Goal: Task Accomplishment & Management: Complete application form

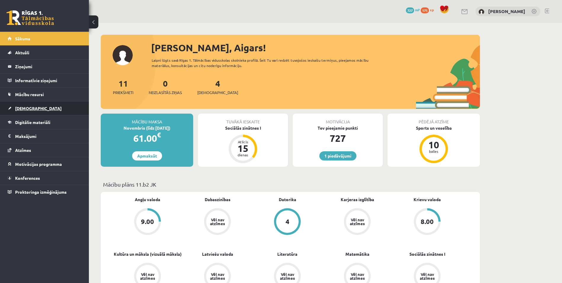
click at [58, 107] on link "[DEMOGRAPHIC_DATA]" at bounding box center [45, 108] width 74 height 14
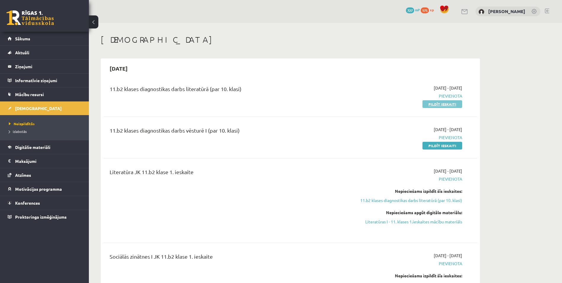
click at [436, 104] on link "Pildīt ieskaiti" at bounding box center [443, 104] width 40 height 8
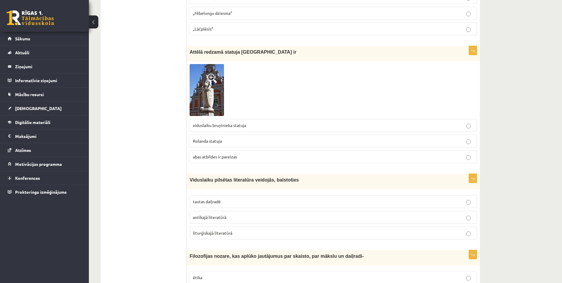
scroll to position [1304, 0]
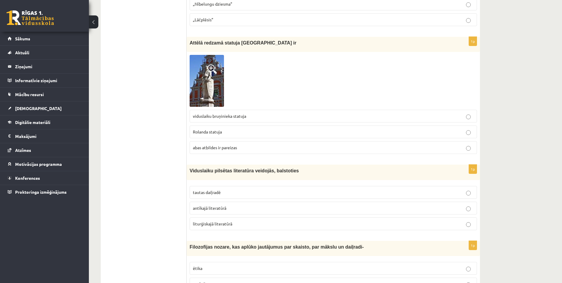
click at [249, 149] on p "abas atbildes ir pareizas" at bounding box center [333, 147] width 281 height 6
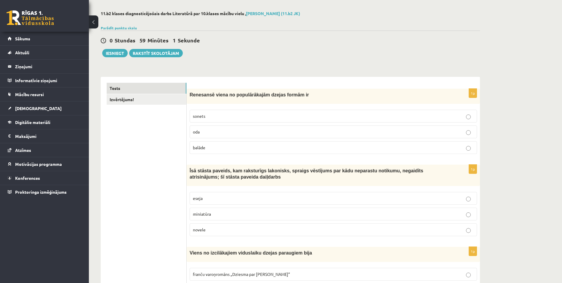
scroll to position [0, 0]
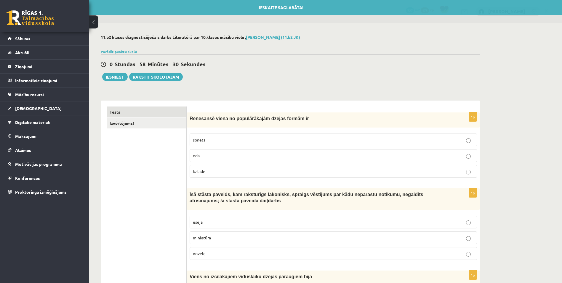
click at [231, 138] on p "sonets" at bounding box center [333, 140] width 281 height 6
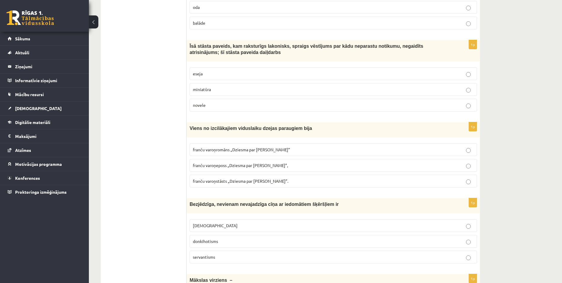
scroll to position [119, 0]
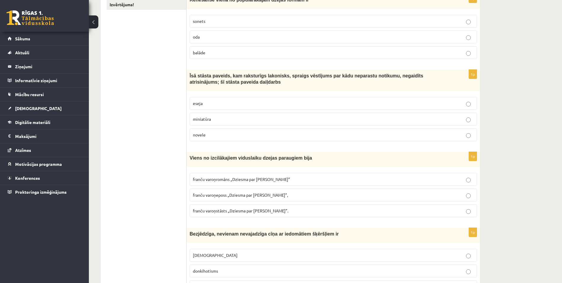
click at [236, 130] on label "novele" at bounding box center [334, 134] width 288 height 13
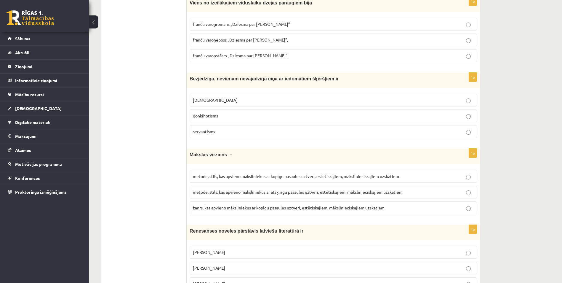
scroll to position [267, 0]
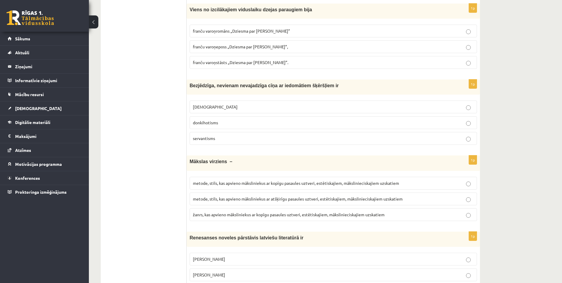
click at [257, 45] on span "franču varoņeposs „Dziesma par Rolandu”," at bounding box center [240, 46] width 95 height 5
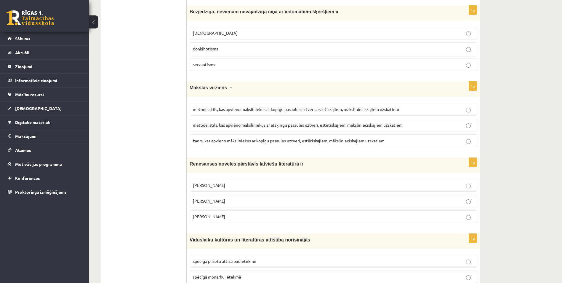
scroll to position [326, 0]
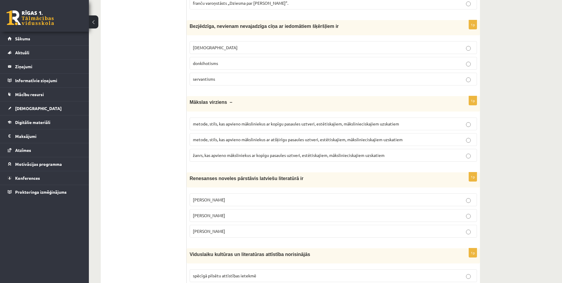
click at [274, 61] on p "donkihotisms" at bounding box center [333, 63] width 281 height 6
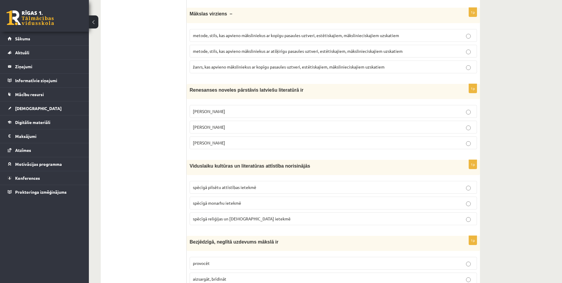
scroll to position [415, 0]
click at [298, 36] on span "metode, stils, kas apvieno māksliniekus ar kopīgu pasaules uztveri, estētiskaji…" at bounding box center [296, 34] width 206 height 5
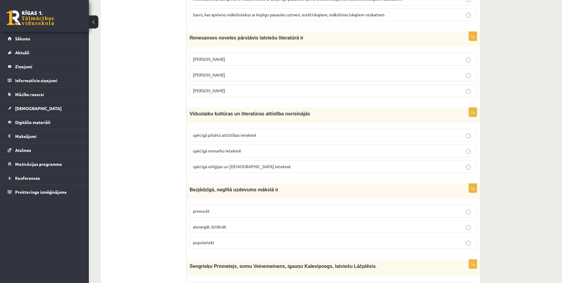
scroll to position [474, 0]
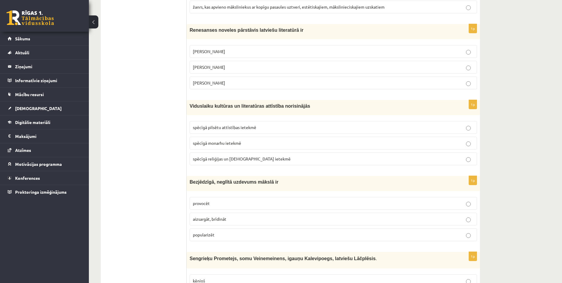
click at [231, 80] on p "Jānis Ezeriņš" at bounding box center [333, 83] width 281 height 6
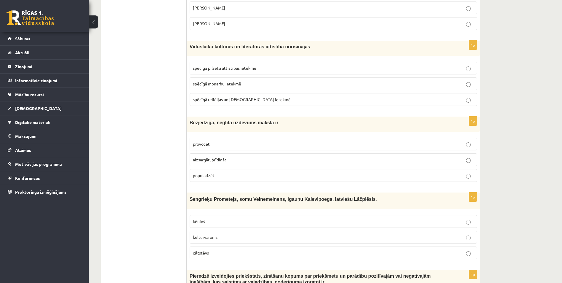
scroll to position [563, 0]
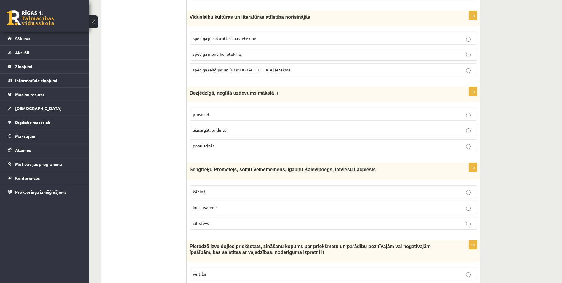
click at [286, 73] on p "spēcīgā reliģijas un baznīcas ietekmē" at bounding box center [333, 70] width 281 height 6
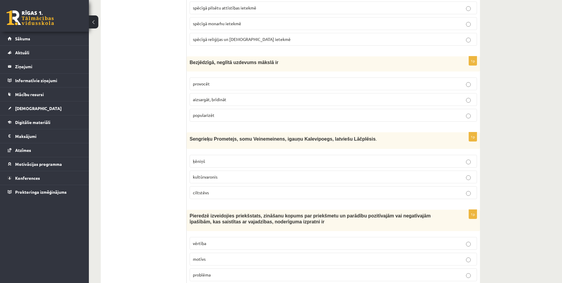
scroll to position [623, 0]
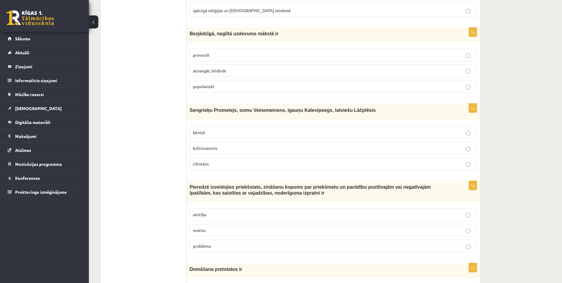
click at [222, 56] on p "provocēt" at bounding box center [333, 55] width 281 height 6
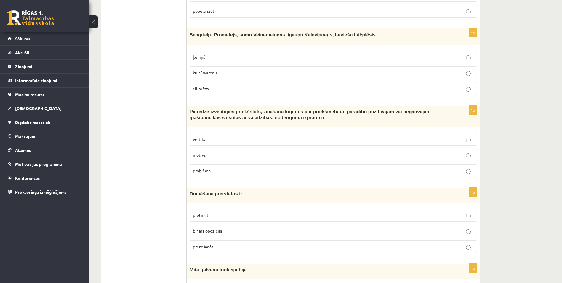
scroll to position [711, 0]
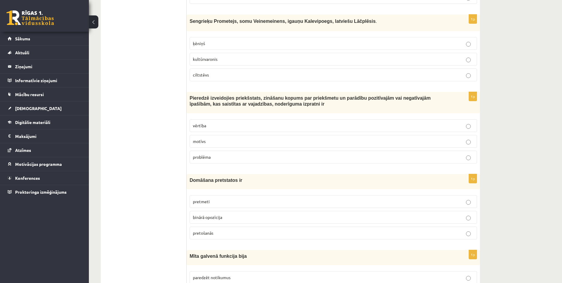
click at [243, 42] on p "ķēniņš" at bounding box center [333, 43] width 281 height 6
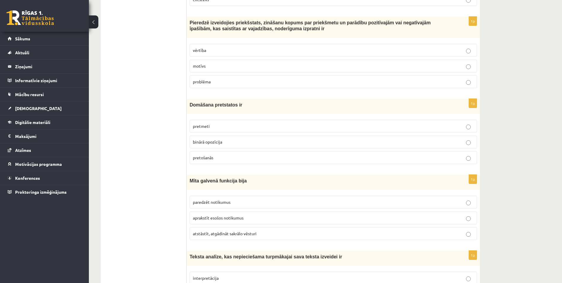
scroll to position [800, 0]
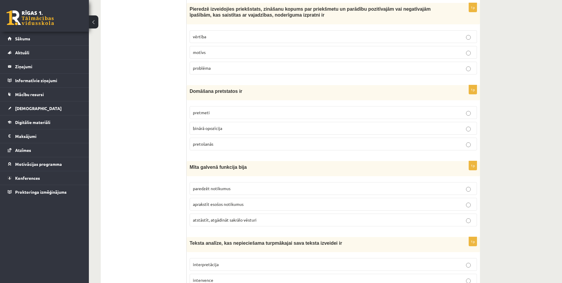
click at [204, 40] on label "vērtība" at bounding box center [334, 36] width 288 height 13
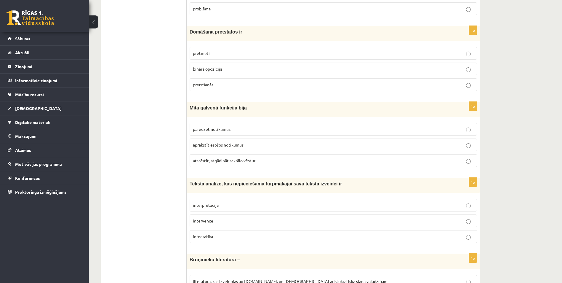
click at [202, 71] on p "binārā opozīcija" at bounding box center [333, 69] width 281 height 6
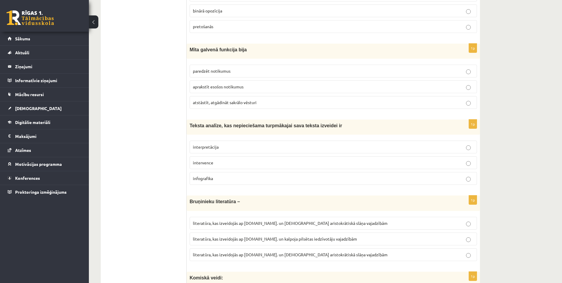
scroll to position [919, 0]
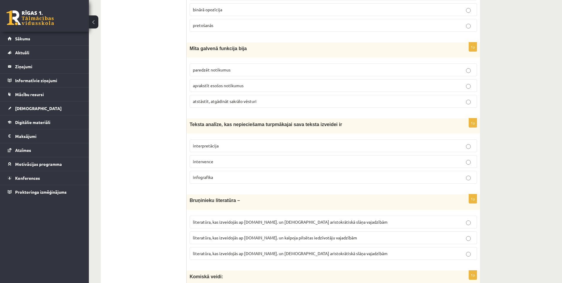
click at [216, 102] on span "atstāstīt, atgādināt sakrālo vēsturi" at bounding box center [225, 100] width 64 height 5
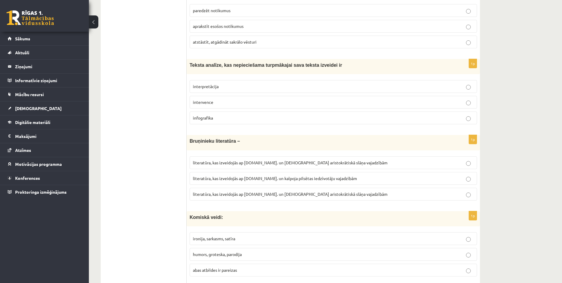
click at [290, 89] on p "interpretācija" at bounding box center [333, 86] width 281 height 6
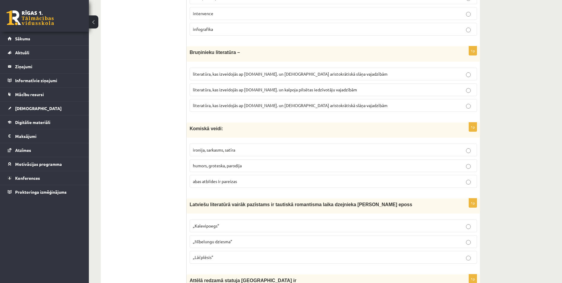
scroll to position [1067, 0]
click at [257, 105] on span "literatūra, kas izveidojās ap 12.gs. un kalpoja aristokrātiskā slāņa vajadzībām" at bounding box center [290, 104] width 195 height 5
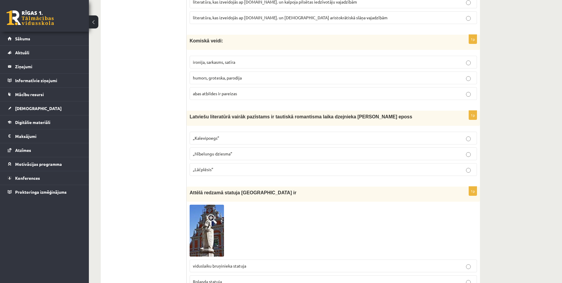
scroll to position [1156, 0]
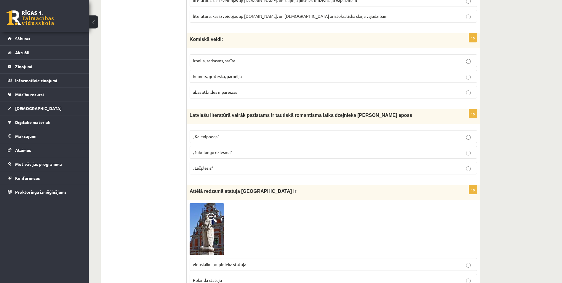
click at [216, 93] on span "abas atbildes ir pareizas" at bounding box center [215, 91] width 44 height 5
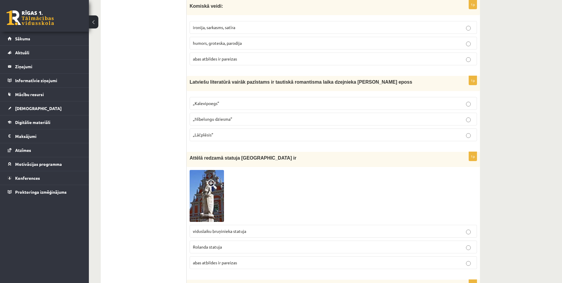
scroll to position [1215, 0]
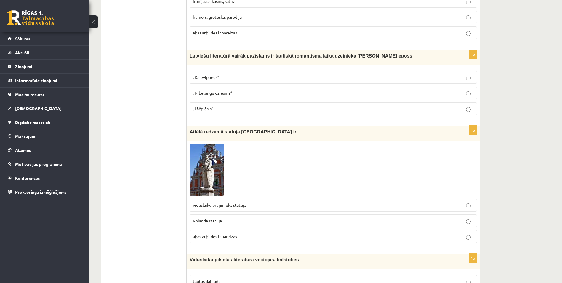
click at [214, 108] on p "„Lāčplēsis”" at bounding box center [333, 109] width 281 height 6
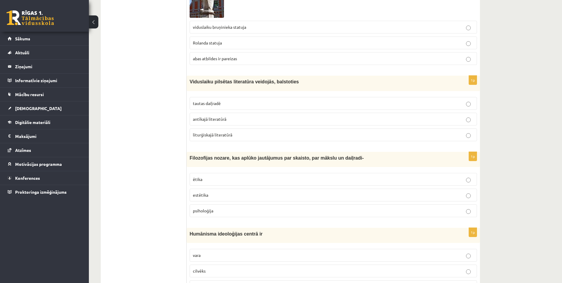
scroll to position [1423, 0]
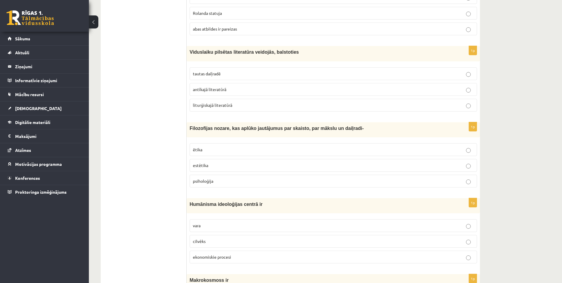
click at [203, 92] on p "antīkajā literatūrā" at bounding box center [333, 89] width 281 height 6
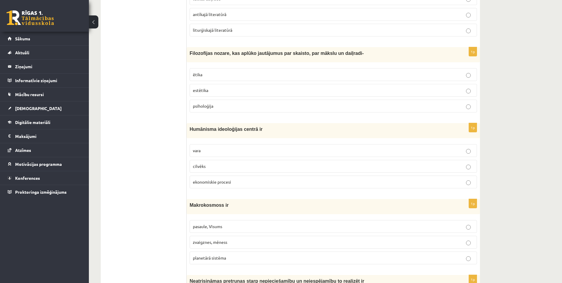
scroll to position [1512, 0]
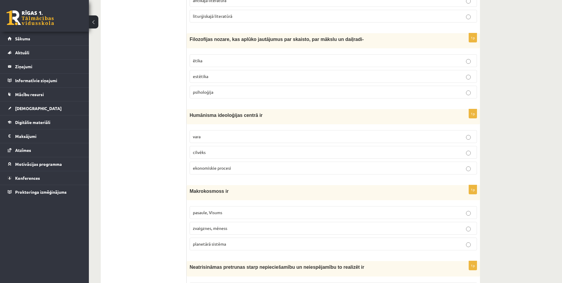
click at [203, 76] on span "estētika" at bounding box center [200, 76] width 15 height 5
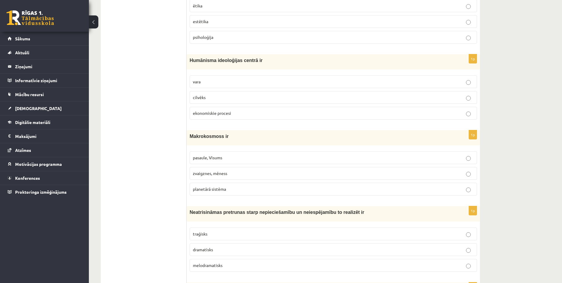
scroll to position [1601, 0]
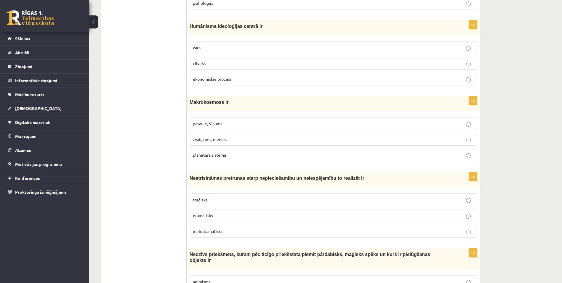
click at [196, 64] on span "cilvēks" at bounding box center [199, 62] width 13 height 5
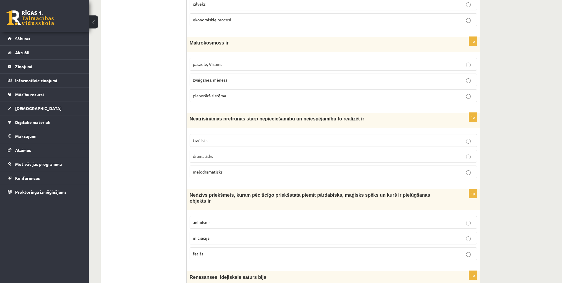
scroll to position [1690, 0]
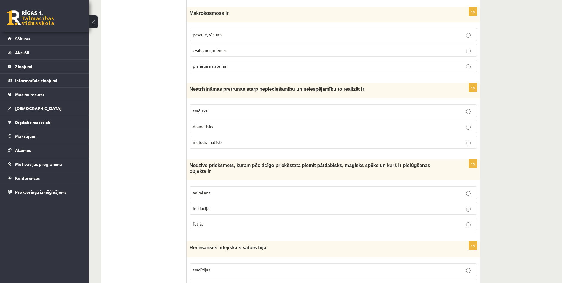
click at [233, 38] on p "pasaule, Visums" at bounding box center [333, 34] width 281 height 6
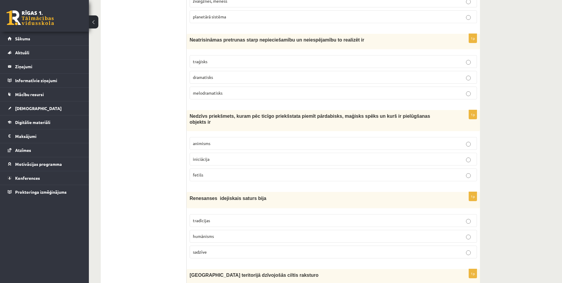
scroll to position [1749, 0]
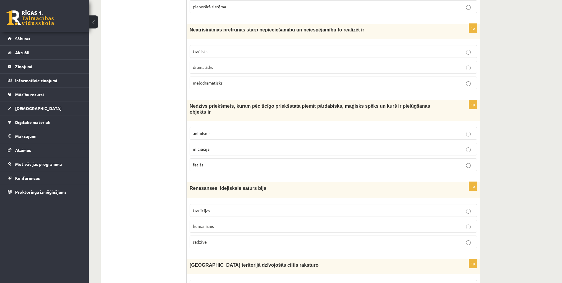
click at [289, 48] on label "traģisks" at bounding box center [334, 51] width 288 height 13
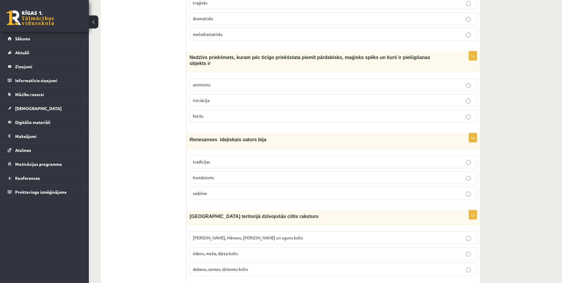
scroll to position [1808, 0]
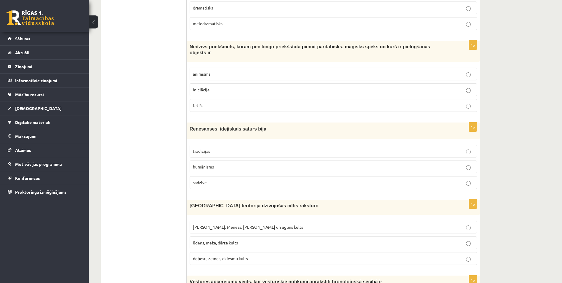
click at [286, 102] on p "fetišs" at bounding box center [333, 105] width 281 height 6
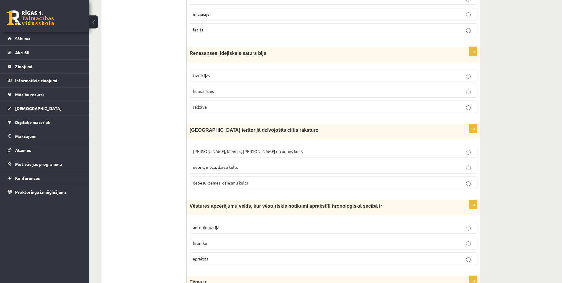
scroll to position [1897, 0]
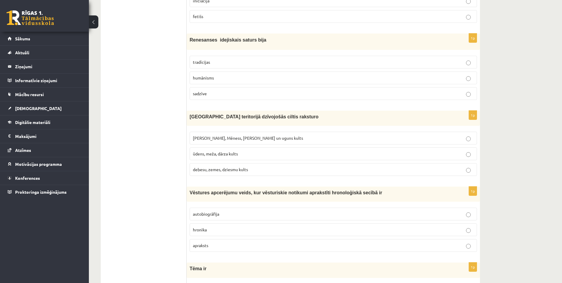
click at [288, 75] on label "humānisms" at bounding box center [334, 77] width 288 height 13
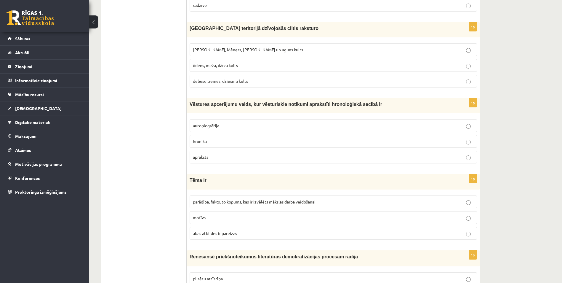
scroll to position [1986, 0]
click at [284, 46] on p "Saules, Mēness, Pērkona un uguns kults" at bounding box center [333, 49] width 281 height 6
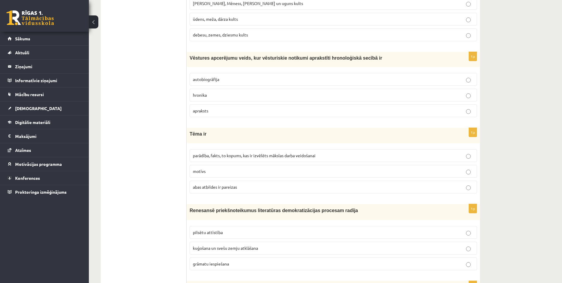
scroll to position [2045, 0]
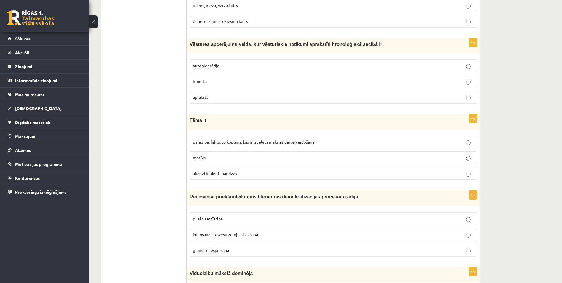
click at [269, 78] on p "hronika" at bounding box center [333, 81] width 281 height 6
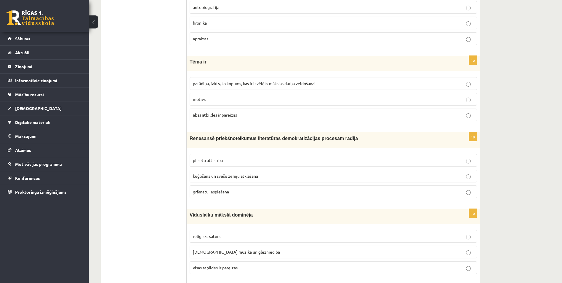
scroll to position [2105, 0]
click at [221, 80] on span "parādība, fakts, to kopums, kas ir izvēlēts mākslas darba veidošanai" at bounding box center [254, 82] width 123 height 5
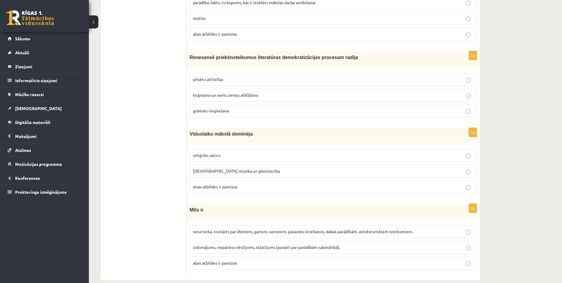
scroll to position [2188, 0]
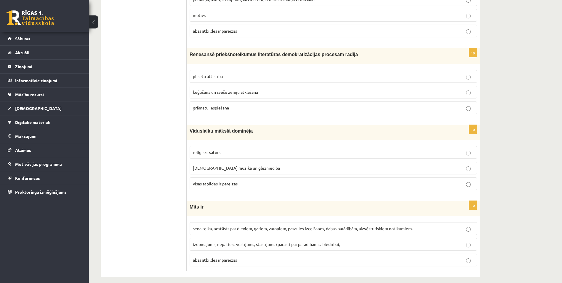
click at [208, 73] on p "pilsētu attīstība" at bounding box center [333, 76] width 281 height 6
click at [263, 181] on p "visas atbildes ir pareizas" at bounding box center [333, 184] width 281 height 6
click at [263, 226] on span "sena teika, nostāsts par dieviem, gariem, varoņiem, pasaules izcelšanos, dabas …" at bounding box center [303, 228] width 220 height 5
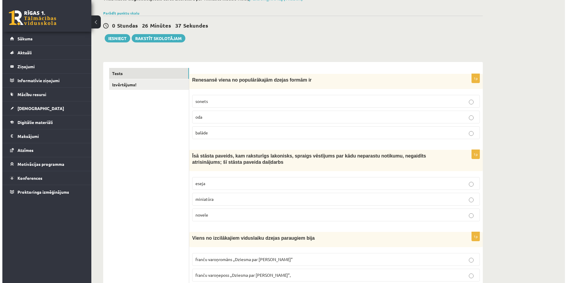
scroll to position [0, 0]
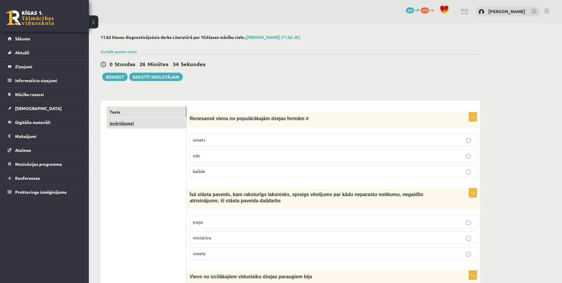
click at [153, 122] on link "Izvērtējums!" at bounding box center [147, 123] width 80 height 11
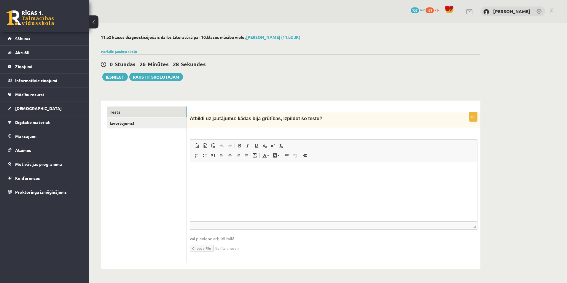
click at [136, 111] on link "Tests" at bounding box center [147, 111] width 80 height 11
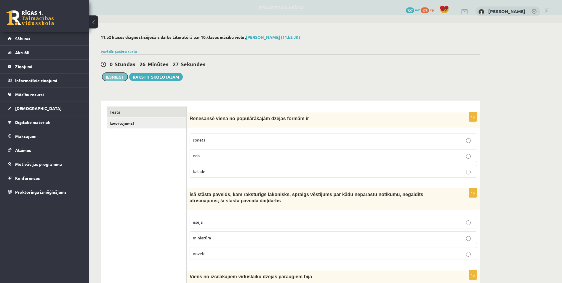
click at [116, 76] on button "Iesniegt" at bounding box center [114, 77] width 25 height 8
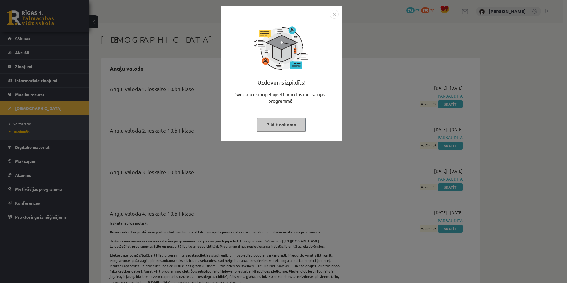
click at [292, 122] on button "Pildīt nākamo" at bounding box center [281, 125] width 49 height 14
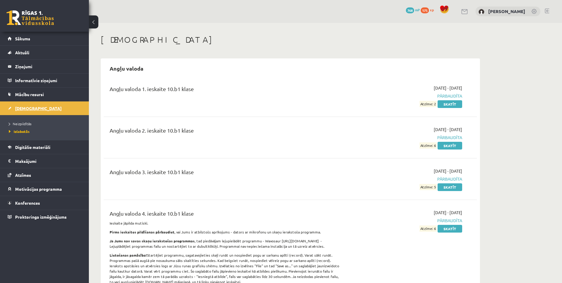
click at [41, 109] on link "[DEMOGRAPHIC_DATA]" at bounding box center [45, 108] width 74 height 14
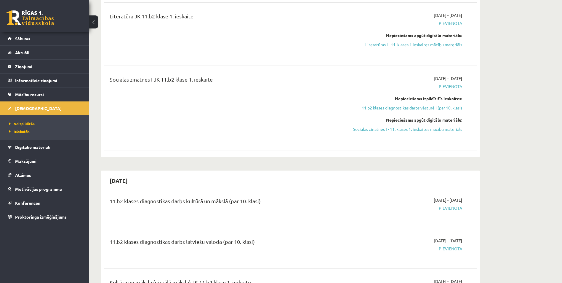
scroll to position [119, 0]
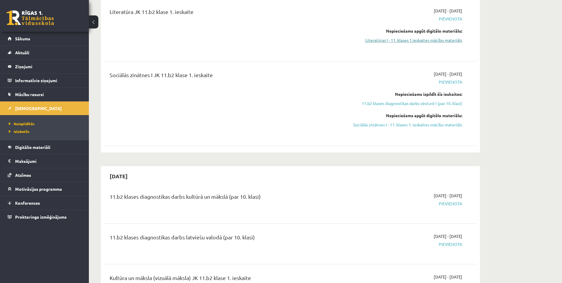
click at [395, 40] on link "Literatūras I - 11. klases 1.ieskaites mācību materiāls" at bounding box center [407, 40] width 112 height 6
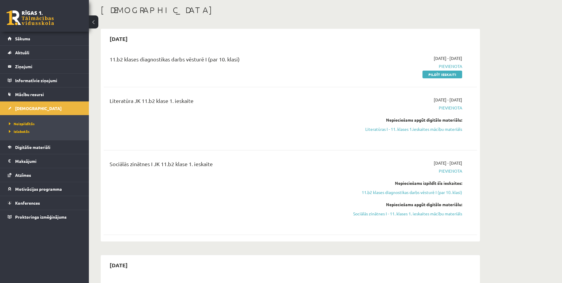
scroll to position [0, 0]
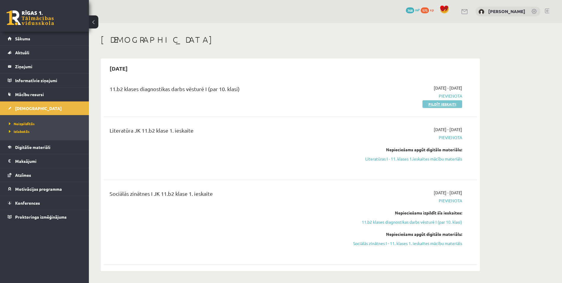
click at [433, 103] on link "Pildīt ieskaiti" at bounding box center [443, 104] width 40 height 8
click at [445, 105] on link "Pildīt ieskaiti" at bounding box center [443, 104] width 40 height 8
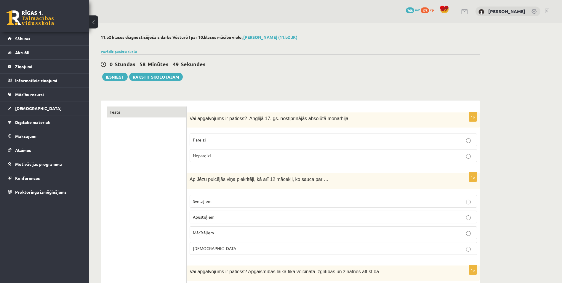
click at [294, 157] on p "Nepareizi" at bounding box center [333, 155] width 281 height 6
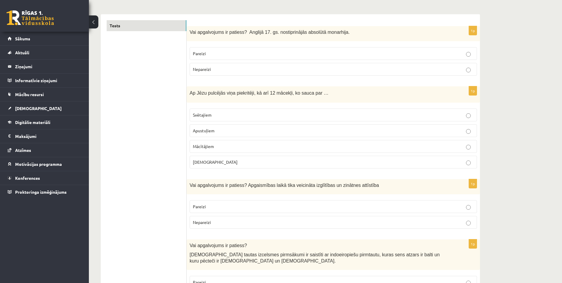
scroll to position [89, 0]
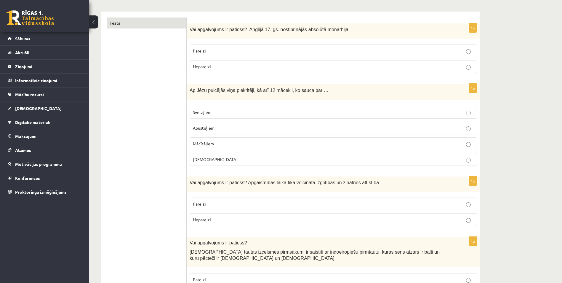
click at [248, 129] on p "Apustuļiem" at bounding box center [333, 128] width 281 height 6
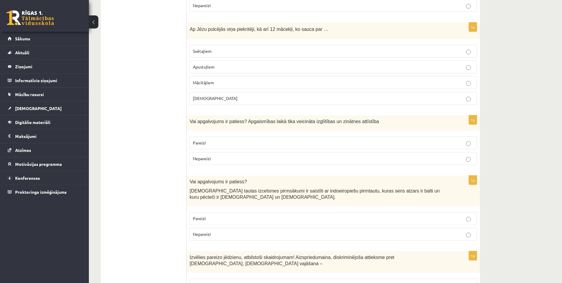
scroll to position [178, 0]
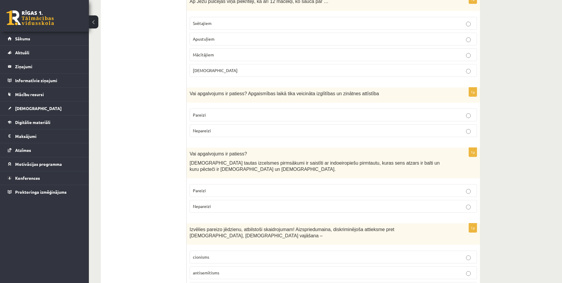
click at [236, 117] on p "Pareizi" at bounding box center [333, 115] width 281 height 6
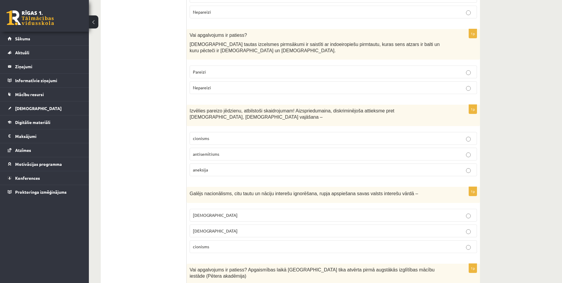
click at [216, 74] on p "Pareizi" at bounding box center [333, 72] width 281 height 6
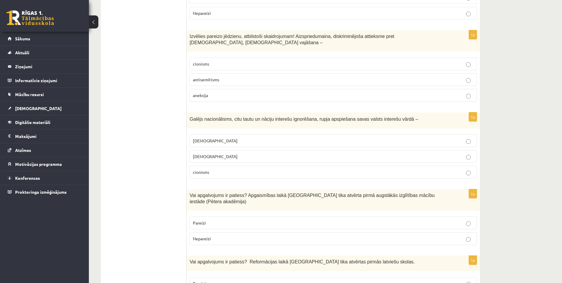
scroll to position [385, 0]
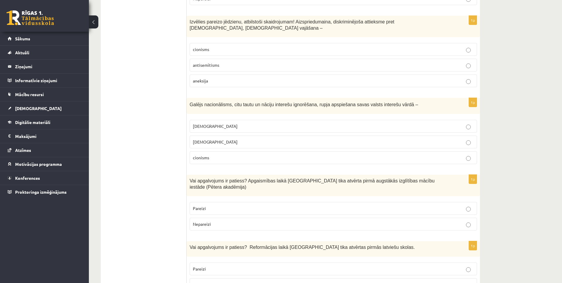
click at [227, 62] on p "antisemītisms" at bounding box center [333, 65] width 281 height 6
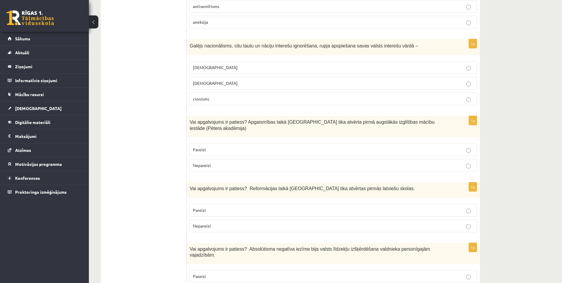
scroll to position [445, 0]
click at [226, 64] on p "šovinisms" at bounding box center [333, 67] width 281 height 6
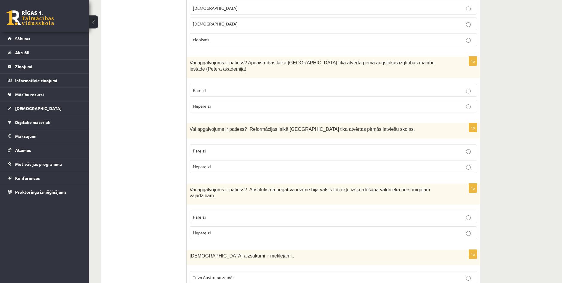
scroll to position [504, 0]
click at [214, 102] on p "Nepareizi" at bounding box center [333, 105] width 281 height 6
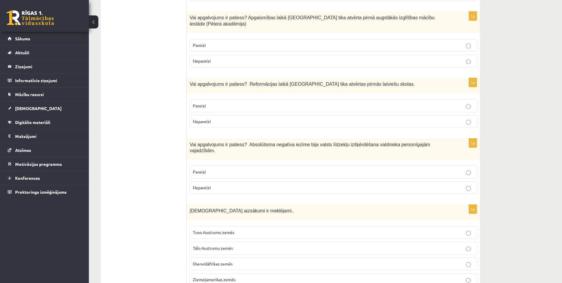
scroll to position [563, 0]
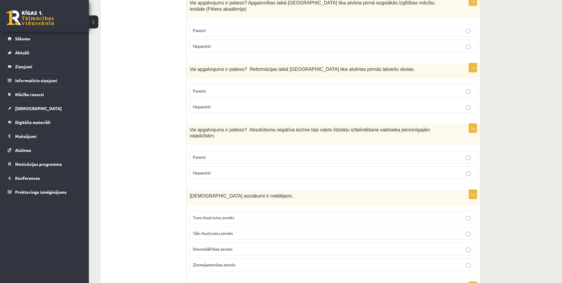
click at [225, 88] on p "Pareizi" at bounding box center [333, 91] width 281 height 6
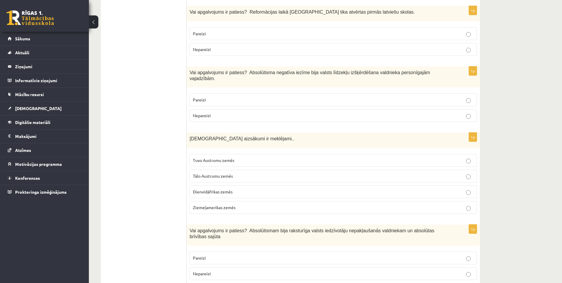
scroll to position [623, 0]
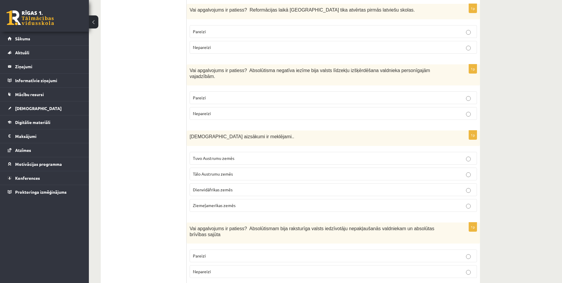
click at [212, 95] on p "Pareizi" at bounding box center [333, 98] width 281 height 6
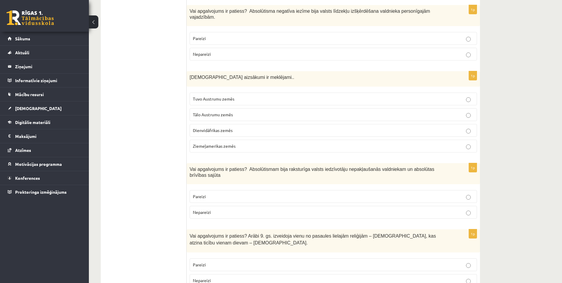
scroll to position [711, 0]
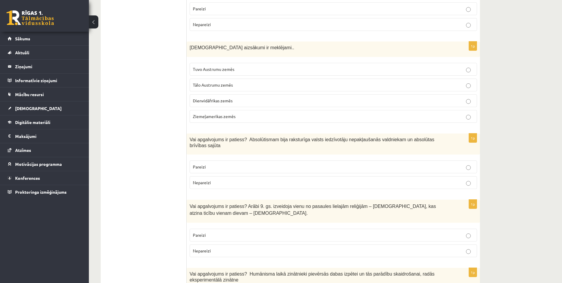
click at [250, 66] on p "Tuvo Austrumu zemēs" at bounding box center [333, 69] width 281 height 6
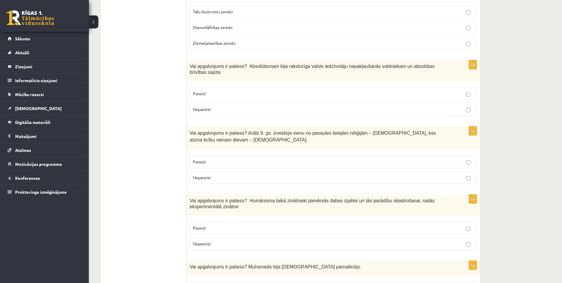
scroll to position [800, 0]
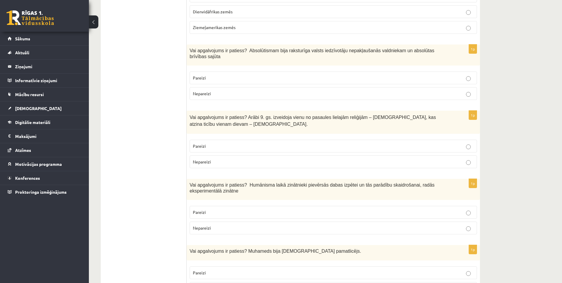
click at [203, 91] on span "Nepareizi" at bounding box center [202, 93] width 18 height 5
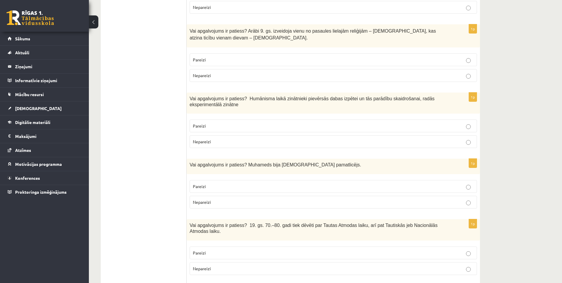
scroll to position [889, 0]
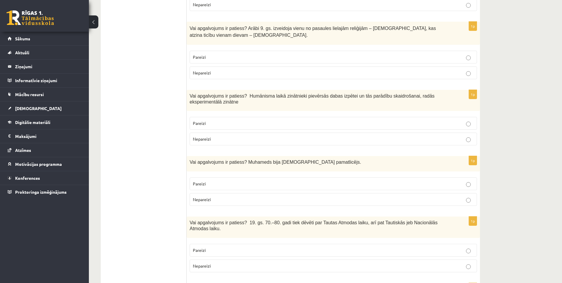
click at [207, 70] on span "Nepareizi" at bounding box center [202, 72] width 18 height 5
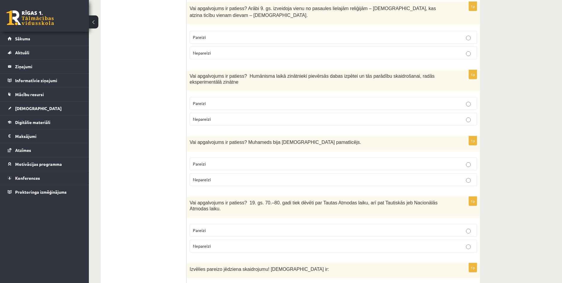
scroll to position [919, 0]
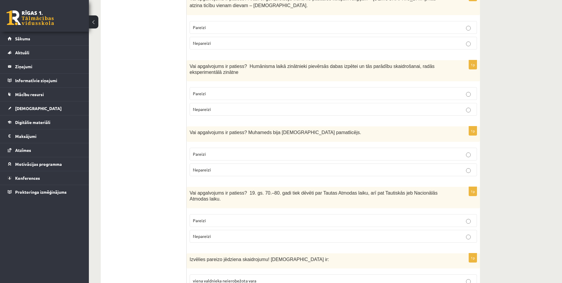
click at [210, 90] on p "Pareizi" at bounding box center [333, 93] width 281 height 6
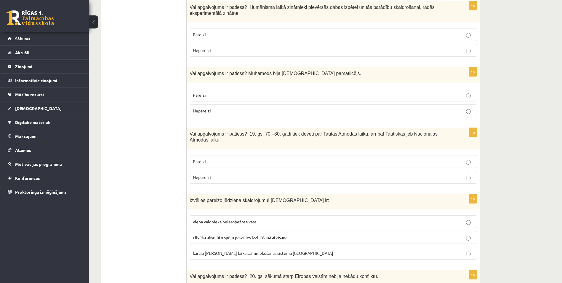
scroll to position [978, 0]
click at [209, 92] on p "Pareizi" at bounding box center [333, 95] width 281 height 6
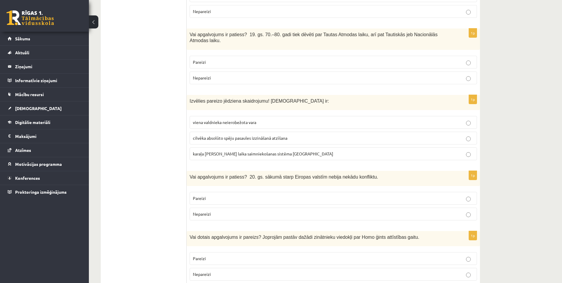
scroll to position [1067, 0]
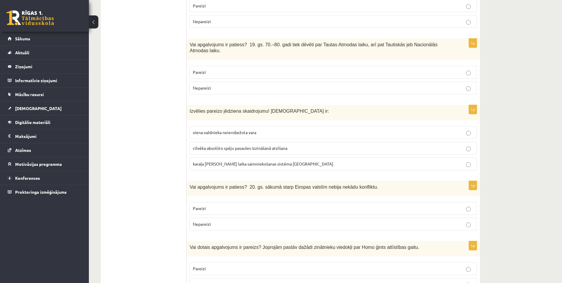
click at [239, 69] on p "Pareizi" at bounding box center [333, 72] width 281 height 6
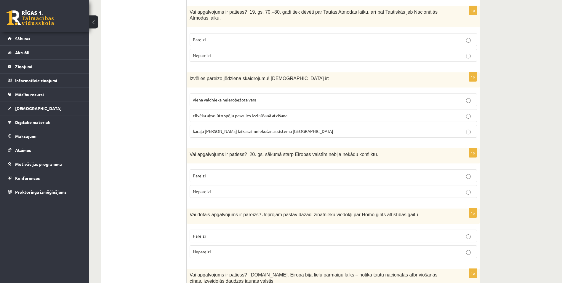
scroll to position [1126, 0]
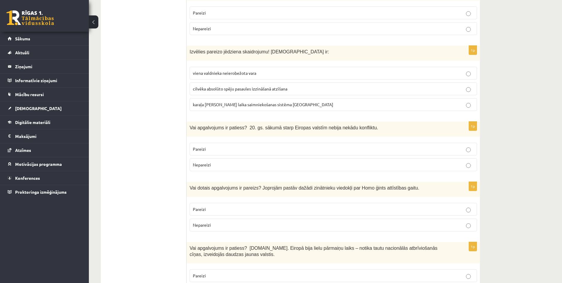
click at [258, 70] on p "viena valdnieka neierobežota vara" at bounding box center [333, 73] width 281 height 6
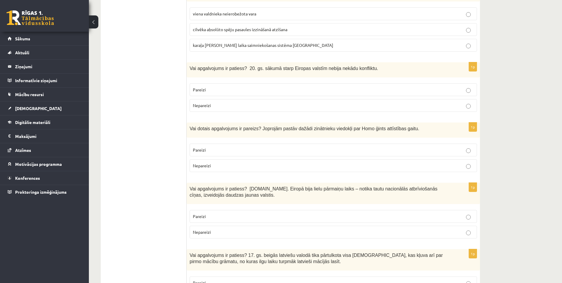
click at [229, 102] on p "Nepareizi" at bounding box center [333, 105] width 281 height 6
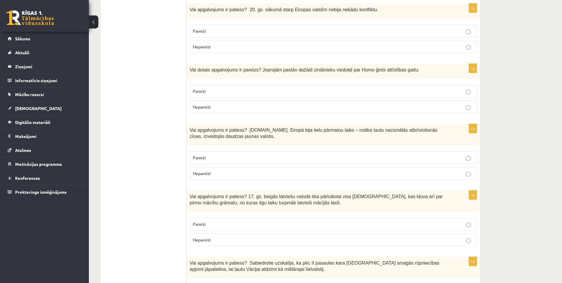
scroll to position [1245, 0]
click at [201, 88] on span "Pareizi" at bounding box center [199, 90] width 13 height 5
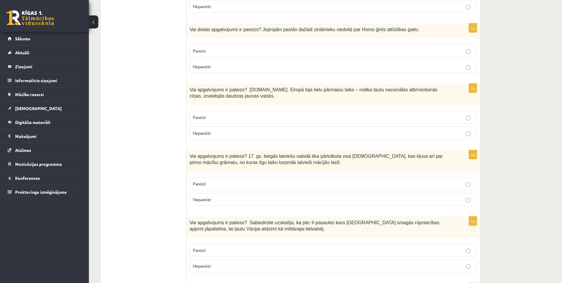
scroll to position [1275, 0]
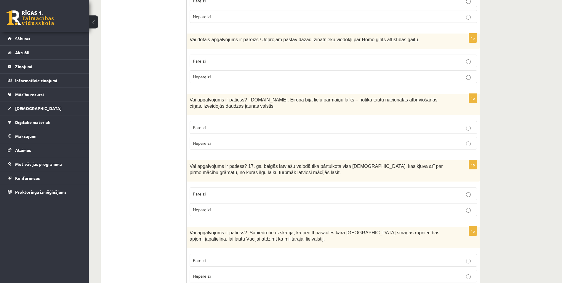
click at [233, 124] on p "Pareizi" at bounding box center [333, 127] width 281 height 6
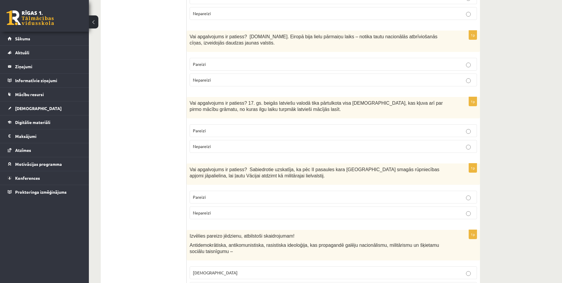
scroll to position [1364, 0]
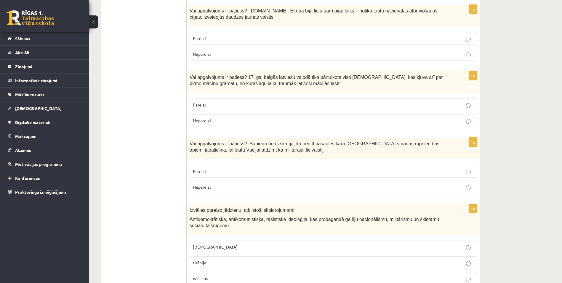
click at [215, 102] on p "Pareizi" at bounding box center [333, 105] width 281 height 6
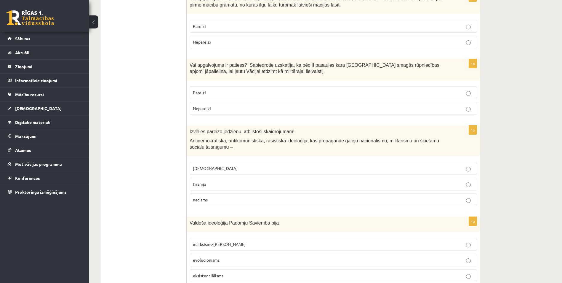
scroll to position [1453, 0]
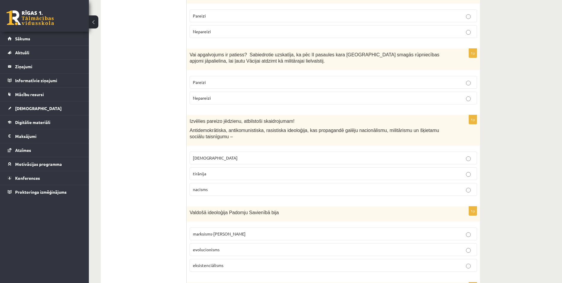
click at [245, 95] on p "Nepareizi" at bounding box center [333, 98] width 281 height 6
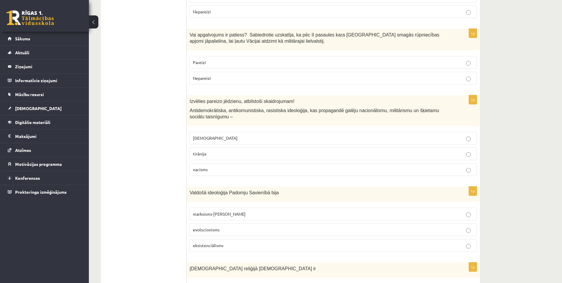
scroll to position [1482, 0]
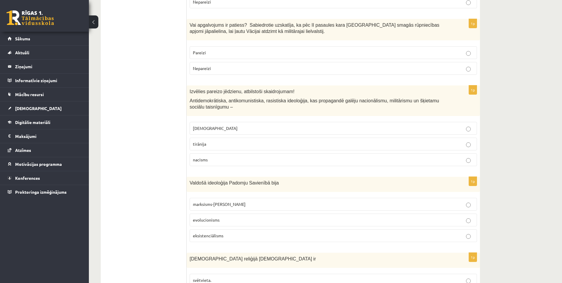
click at [208, 157] on p "nacisms" at bounding box center [333, 160] width 281 height 6
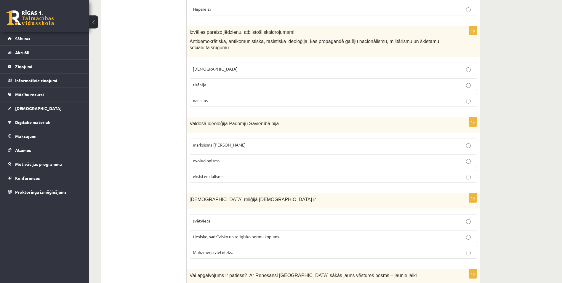
click at [242, 142] on p "marksisms-ļeņinisms" at bounding box center [333, 145] width 281 height 6
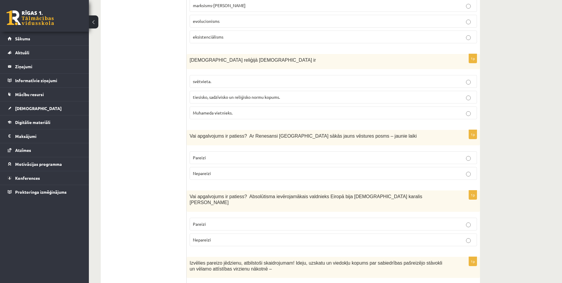
scroll to position [1690, 0]
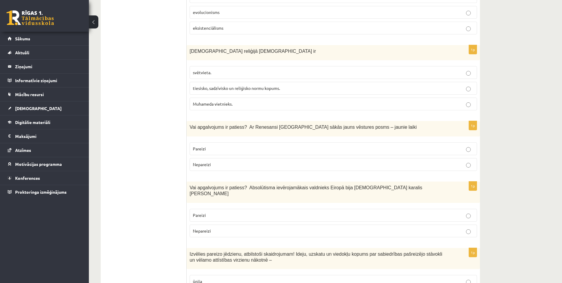
click at [253, 85] on span "tiesisko, sadzīvisko un reliģisko normu kopums." at bounding box center [236, 87] width 87 height 5
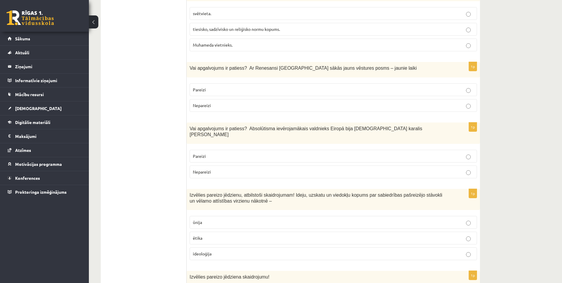
scroll to position [1749, 0]
click at [237, 86] on p "Pareizi" at bounding box center [333, 89] width 281 height 6
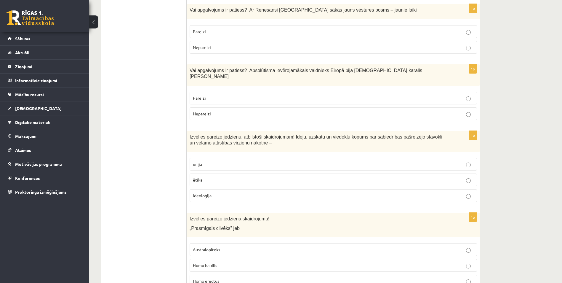
scroll to position [1808, 0]
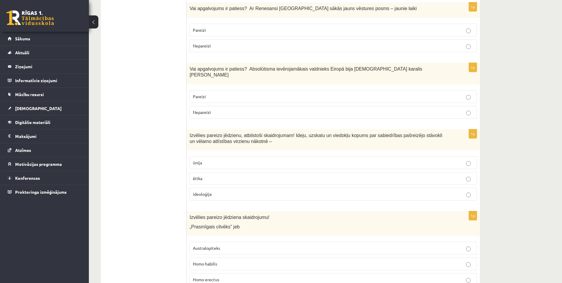
click at [232, 93] on p "Pareizi" at bounding box center [333, 96] width 281 height 6
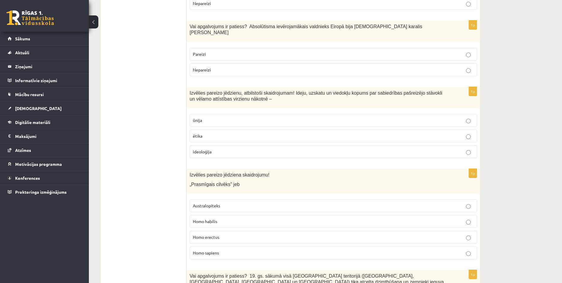
scroll to position [1880, 0]
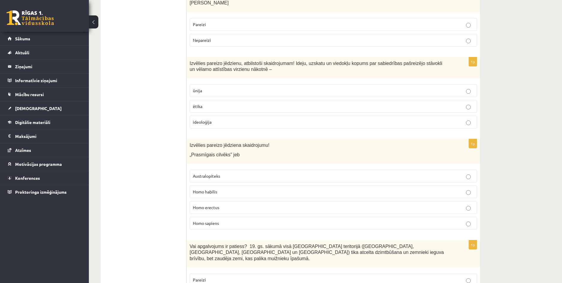
click at [218, 119] on p "ideoloģija" at bounding box center [333, 122] width 281 height 6
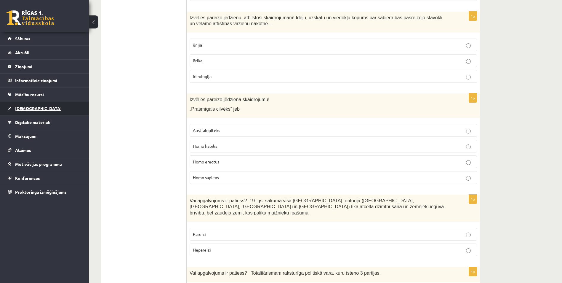
scroll to position [1940, 0]
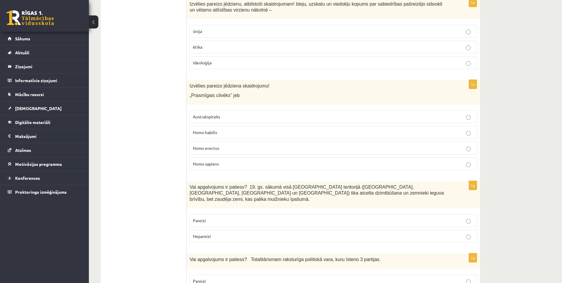
click at [246, 129] on p "Homo habilis" at bounding box center [333, 132] width 281 height 6
click at [207, 233] on span "Nepareizi" at bounding box center [202, 235] width 18 height 5
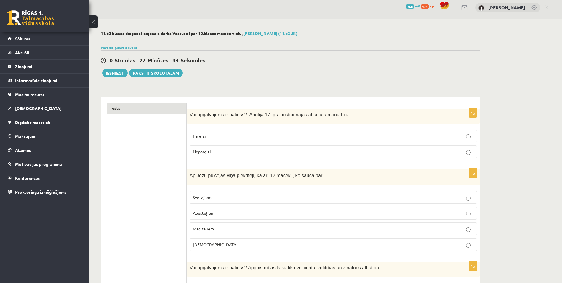
scroll to position [0, 0]
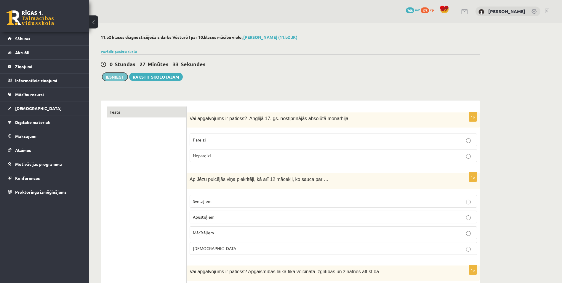
click at [111, 77] on button "Iesniegt" at bounding box center [114, 77] width 25 height 8
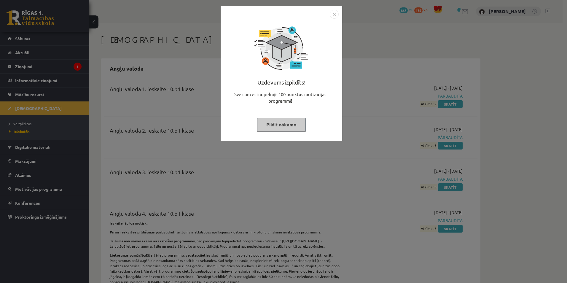
click at [282, 124] on button "Pildīt nākamo" at bounding box center [281, 125] width 49 height 14
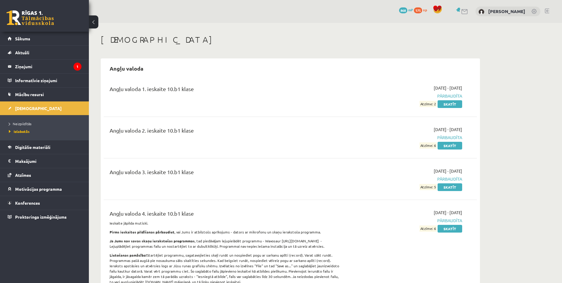
click at [34, 19] on link at bounding box center [30, 17] width 47 height 15
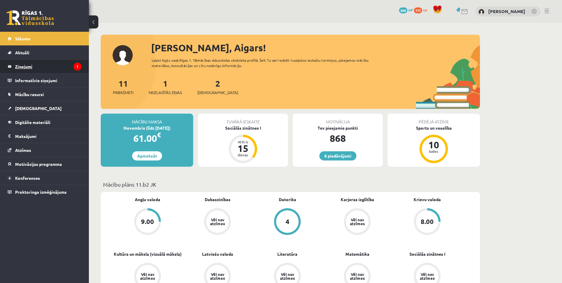
click at [54, 66] on legend "Ziņojumi 1" at bounding box center [48, 67] width 66 height 14
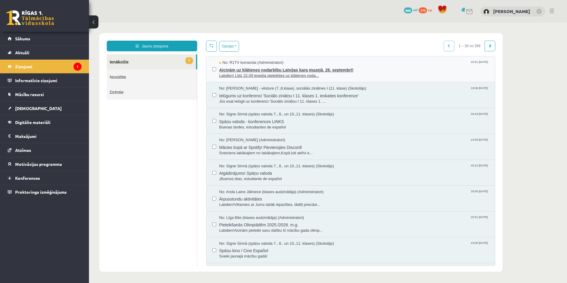
click at [431, 69] on span "Aicinām uz klātienes nodarbību Latvijas kara muzejā, 26. septembrī!" at bounding box center [354, 69] width 270 height 7
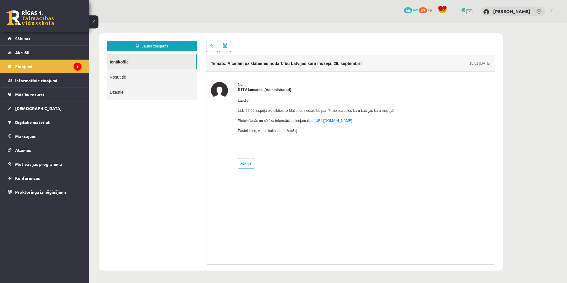
click at [40, 20] on link at bounding box center [30, 17] width 47 height 15
